Goal: Task Accomplishment & Management: Use online tool/utility

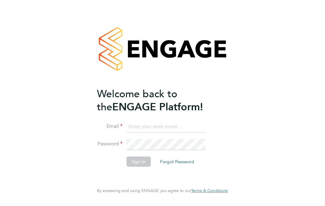
type input "rachel.hall@justice.gov.uk"
click at [138, 162] on button "Sign In" at bounding box center [138, 162] width 24 height 10
type input "rachel.hall@justice.gov.uk"
click at [139, 161] on button "Sign In" at bounding box center [138, 162] width 24 height 10
